Goal: Entertainment & Leisure: Consume media (video, audio)

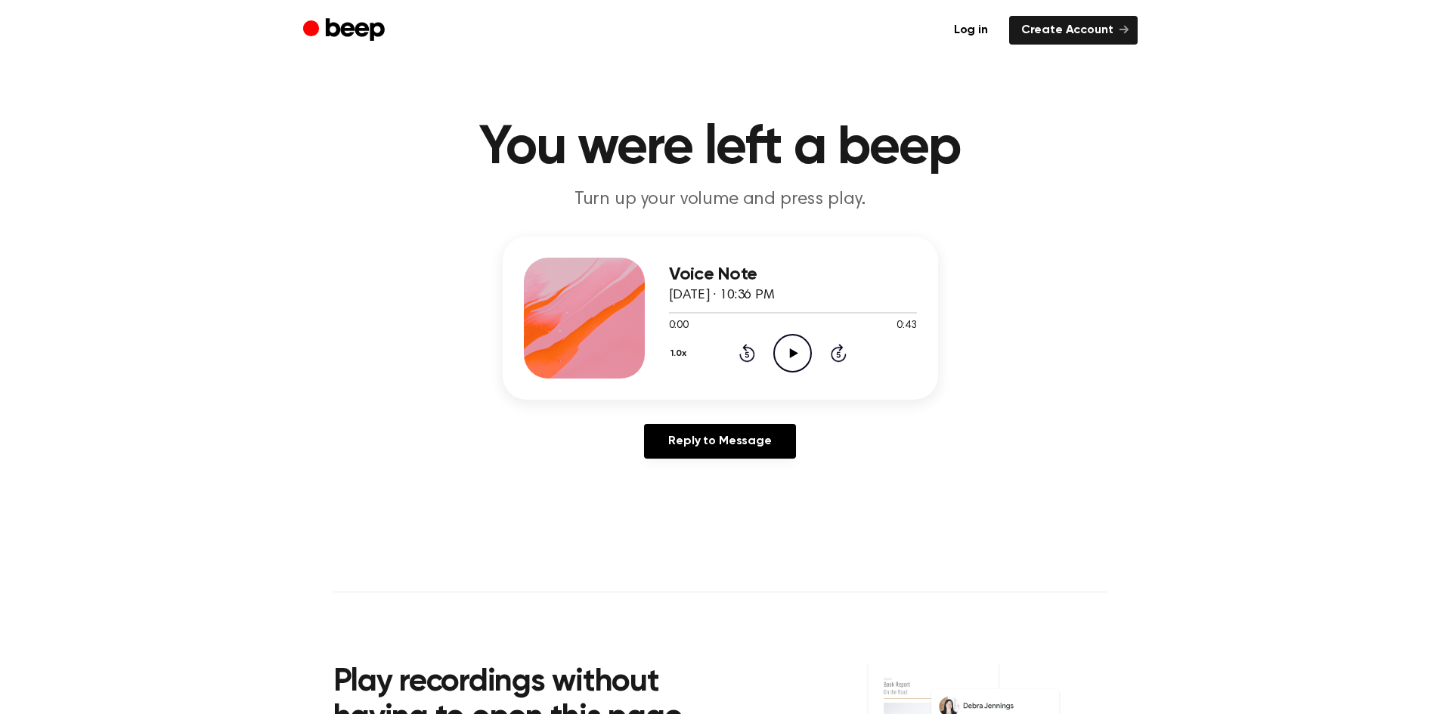
click at [789, 352] on icon "Play Audio" at bounding box center [792, 353] width 39 height 39
click at [796, 361] on icon "Play Audio" at bounding box center [792, 353] width 39 height 39
click at [722, 307] on div at bounding box center [793, 312] width 248 height 12
click at [720, 312] on div at bounding box center [793, 313] width 248 height 2
drag, startPoint x: 664, startPoint y: 310, endPoint x: 705, endPoint y: 317, distance: 41.4
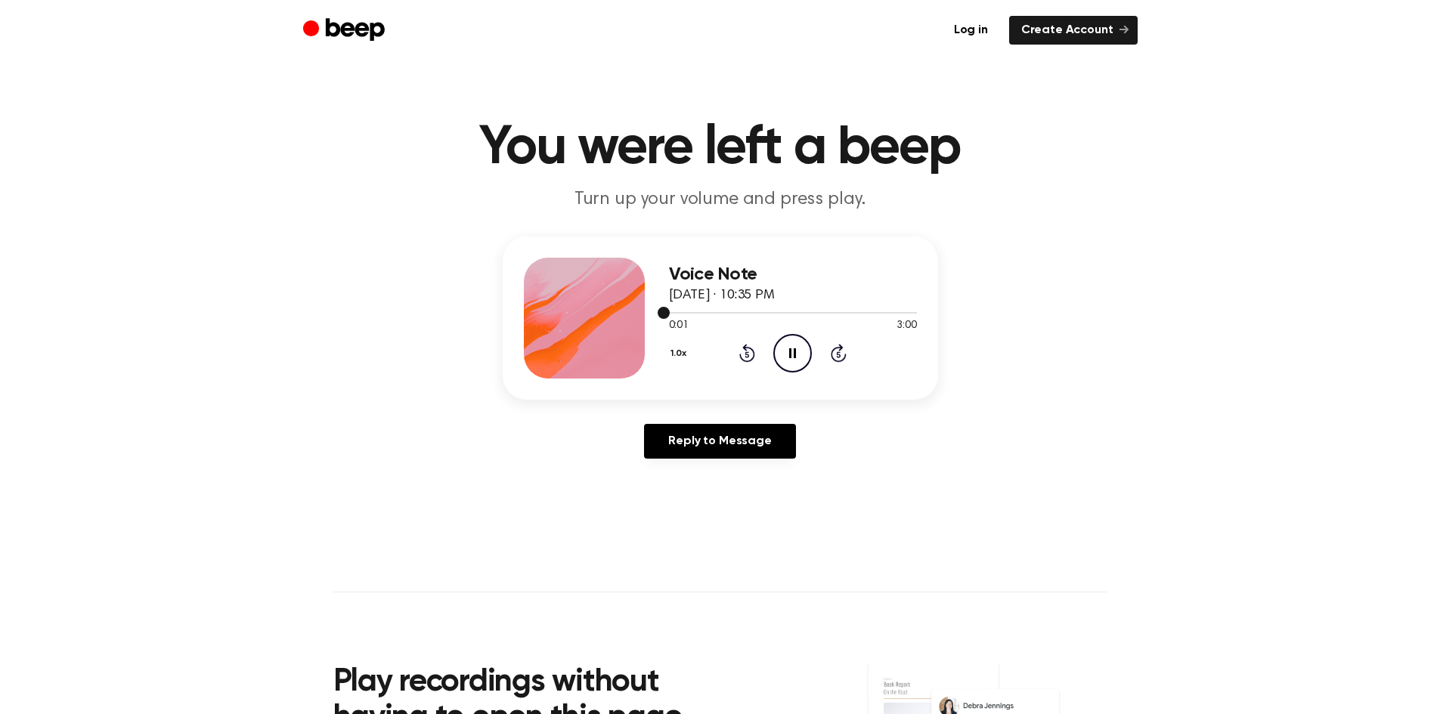
click at [705, 317] on div at bounding box center [793, 312] width 248 height 12
click at [845, 351] on icon "Skip 5 seconds" at bounding box center [838, 353] width 17 height 20
click at [843, 354] on icon "Skip 5 seconds" at bounding box center [838, 353] width 17 height 20
